Goal: Information Seeking & Learning: Learn about a topic

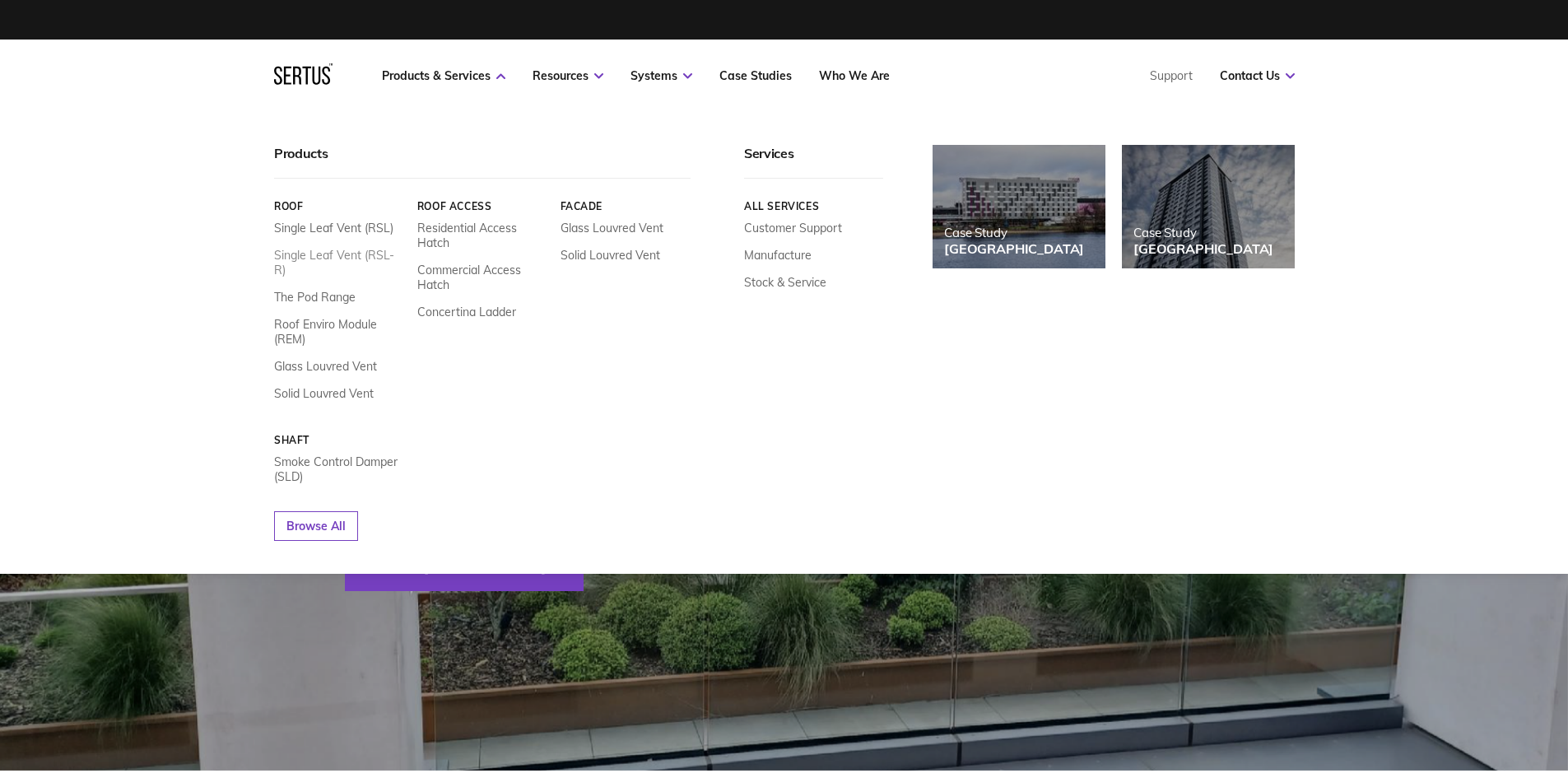
click at [350, 258] on link "Single Leaf Vent (RSL-R)" at bounding box center [339, 262] width 130 height 30
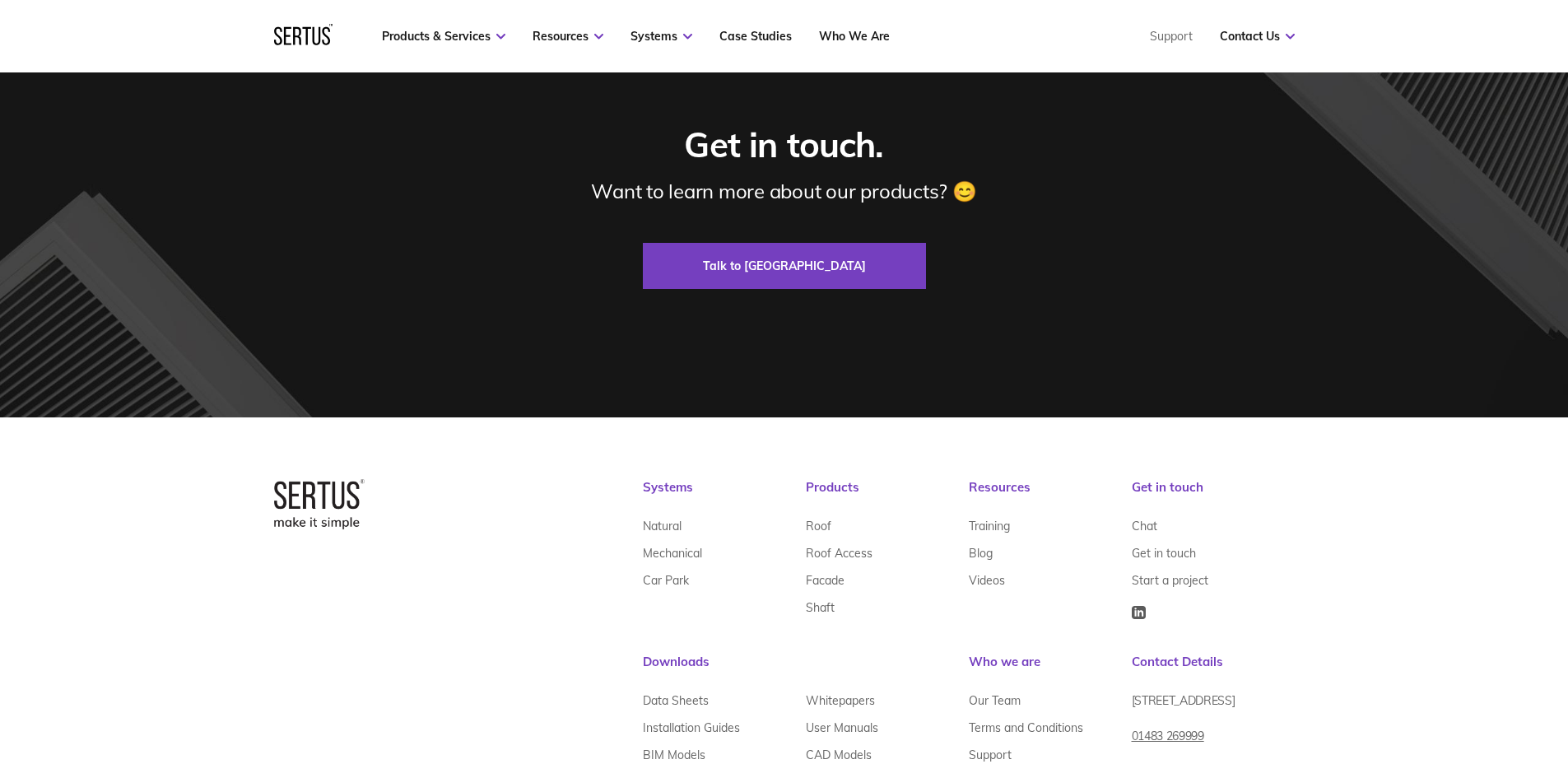
scroll to position [5759, 0]
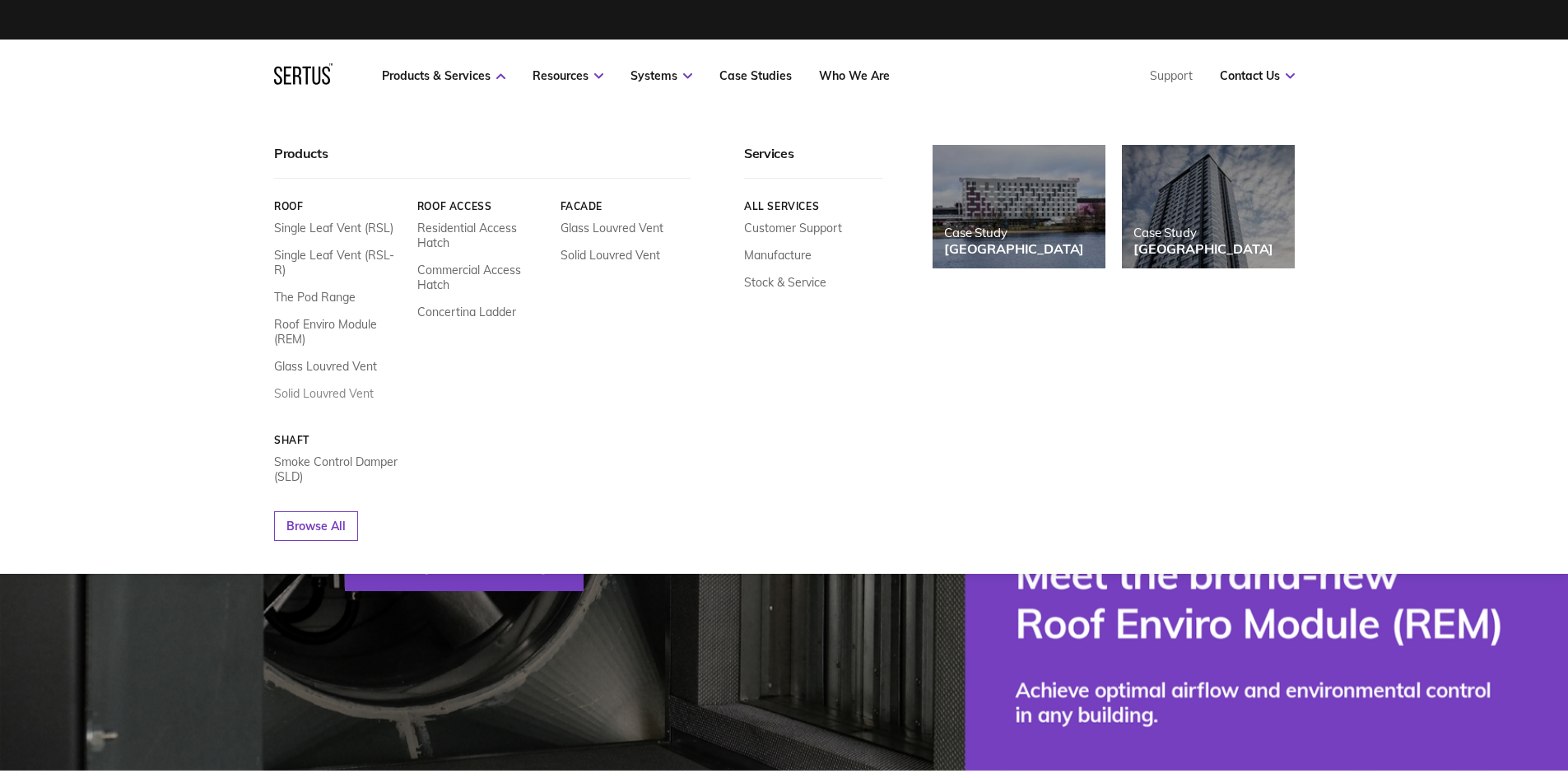
click at [332, 386] on link "Solid Louvred Vent" at bounding box center [324, 392] width 100 height 14
